Goal: Transaction & Acquisition: Obtain resource

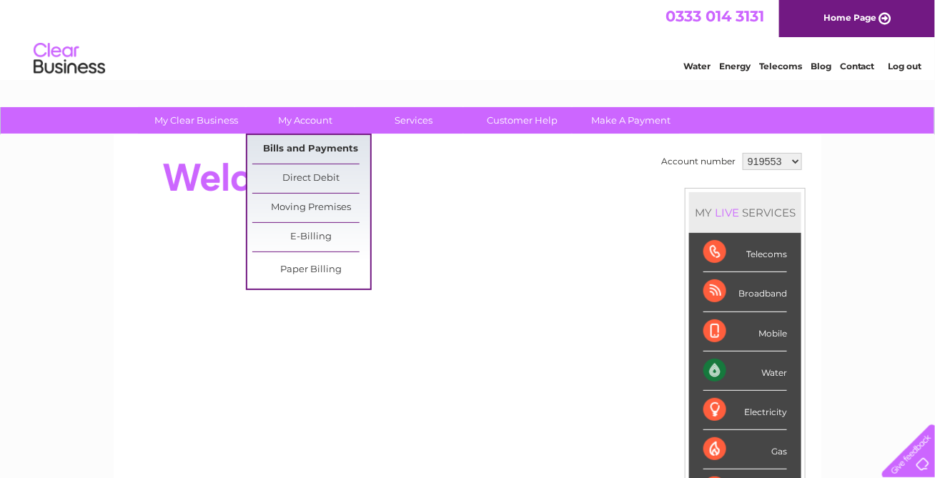
click at [292, 146] on link "Bills and Payments" at bounding box center [311, 149] width 118 height 29
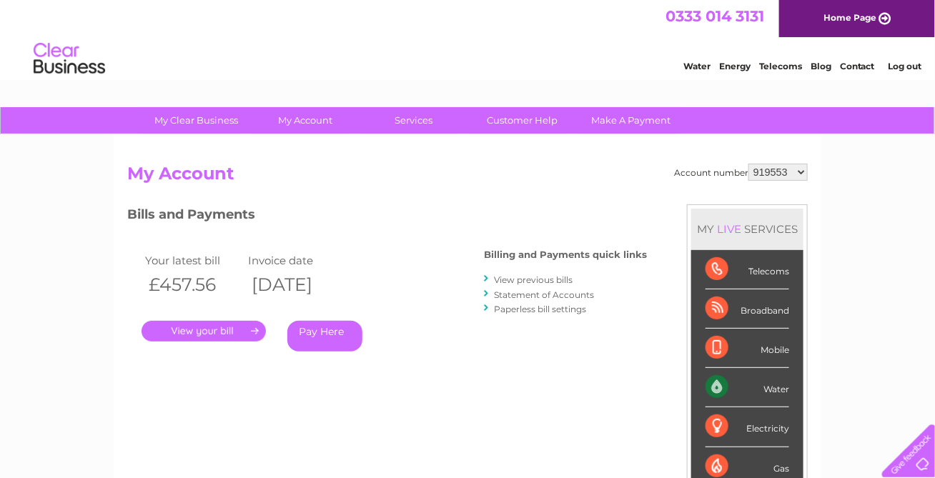
click at [215, 327] on link "." at bounding box center [203, 331] width 124 height 21
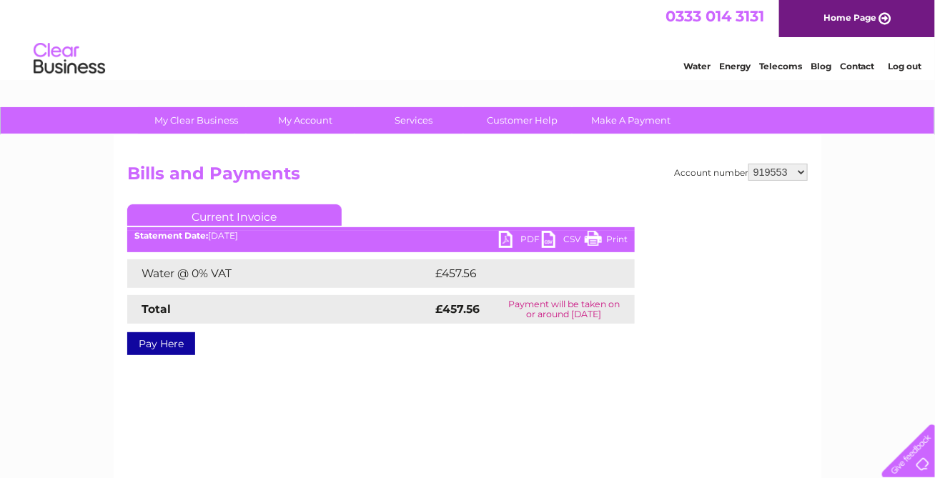
click at [510, 244] on link "PDF" at bounding box center [520, 241] width 43 height 21
click at [799, 169] on select "919553 984398 1125140 1148942 1150547" at bounding box center [777, 172] width 59 height 17
select select "1150547"
click at [750, 164] on select "919553 984398 1125140 1148942 1150547" at bounding box center [777, 172] width 59 height 17
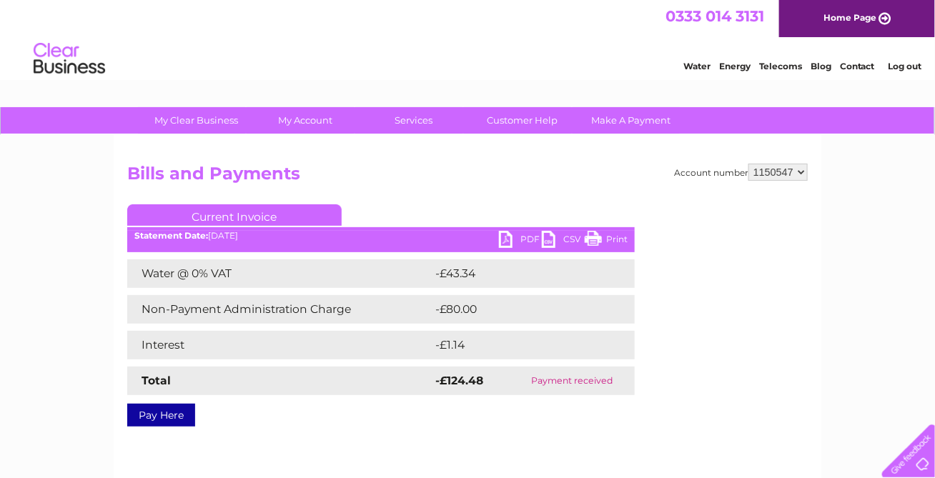
drag, startPoint x: 0, startPoint y: 0, endPoint x: 800, endPoint y: 170, distance: 818.1
click at [800, 170] on select "919553 984398 1125140 1148942 1150547" at bounding box center [777, 172] width 59 height 17
select select "1148942"
click at [750, 164] on select "919553 984398 1125140 1148942 1150547" at bounding box center [777, 172] width 59 height 17
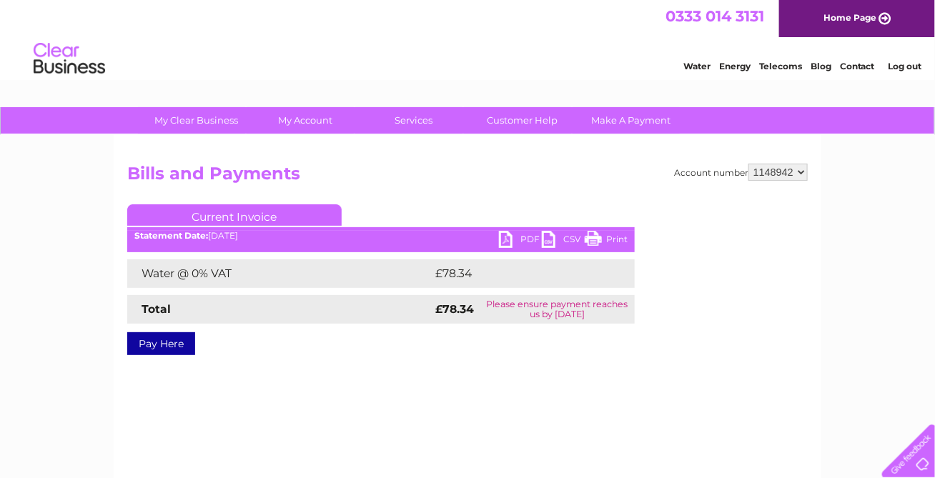
click at [506, 242] on link "PDF" at bounding box center [520, 241] width 43 height 21
click at [898, 64] on link "Log out" at bounding box center [904, 66] width 34 height 11
